Goal: Find specific page/section: Find specific page/section

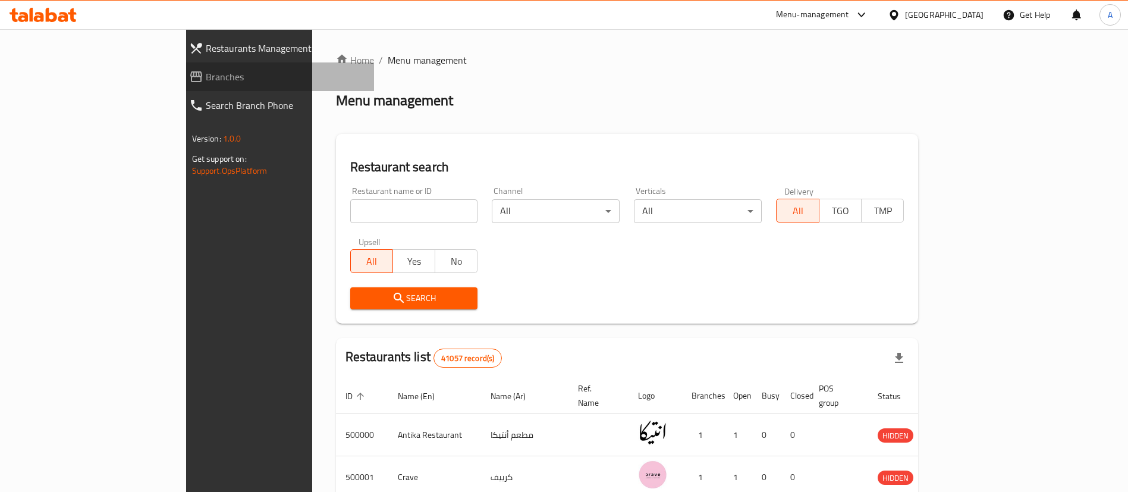
click at [206, 75] on span "Branches" at bounding box center [285, 77] width 159 height 14
click at [206, 78] on span "Branches" at bounding box center [285, 77] width 159 height 14
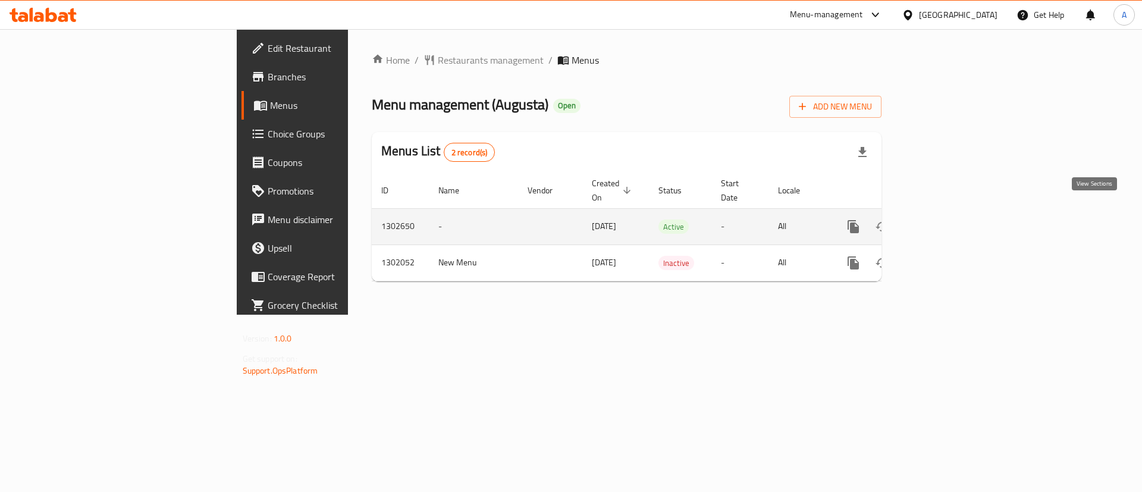
click at [946, 219] on icon "enhanced table" at bounding box center [939, 226] width 14 height 14
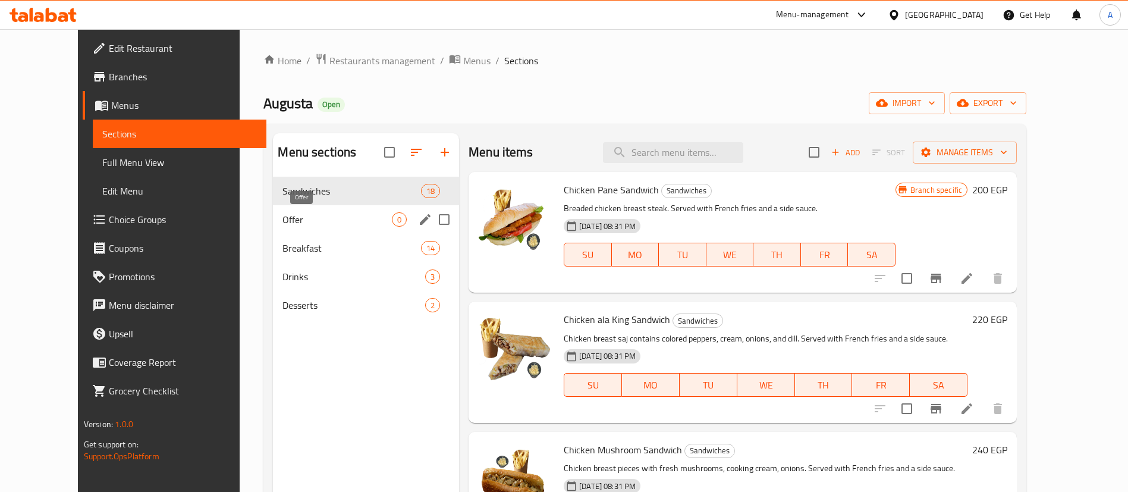
click at [283, 219] on span "Offer" at bounding box center [337, 219] width 109 height 14
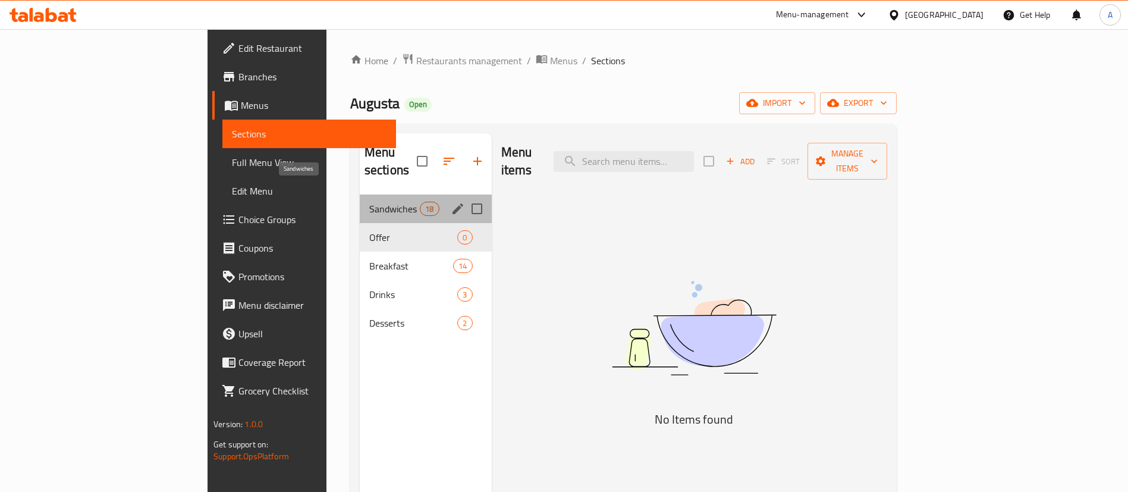
click at [369, 202] on span "Sandwiches" at bounding box center [394, 209] width 51 height 14
